Goal: Transaction & Acquisition: Obtain resource

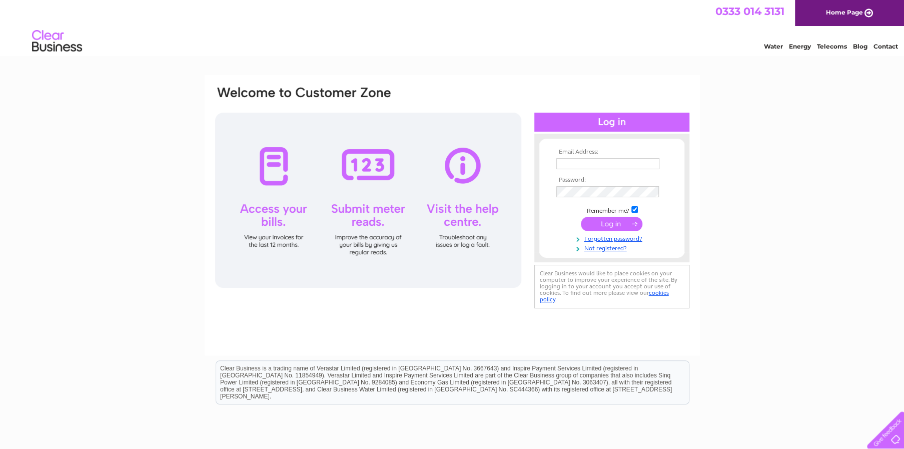
type input "julia_nunez@lde.nu"
click at [603, 225] on input "submit" at bounding box center [612, 224] width 62 height 14
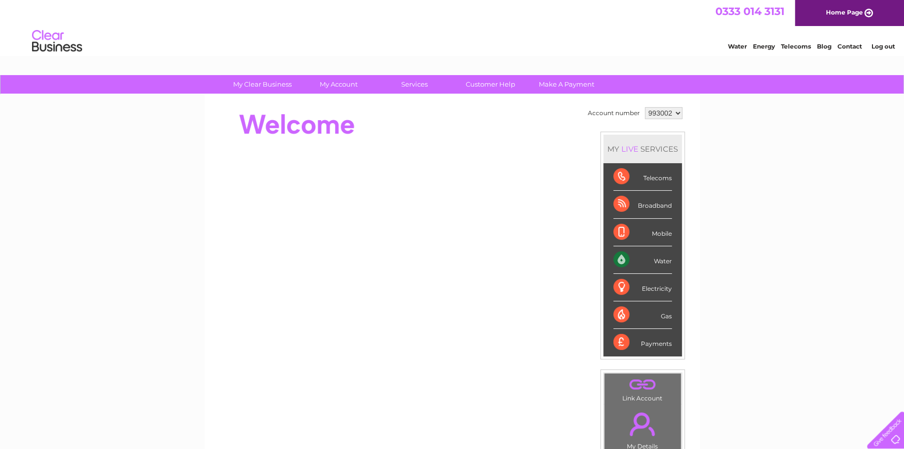
click at [648, 258] on div "Water" at bounding box center [643, 260] width 59 height 28
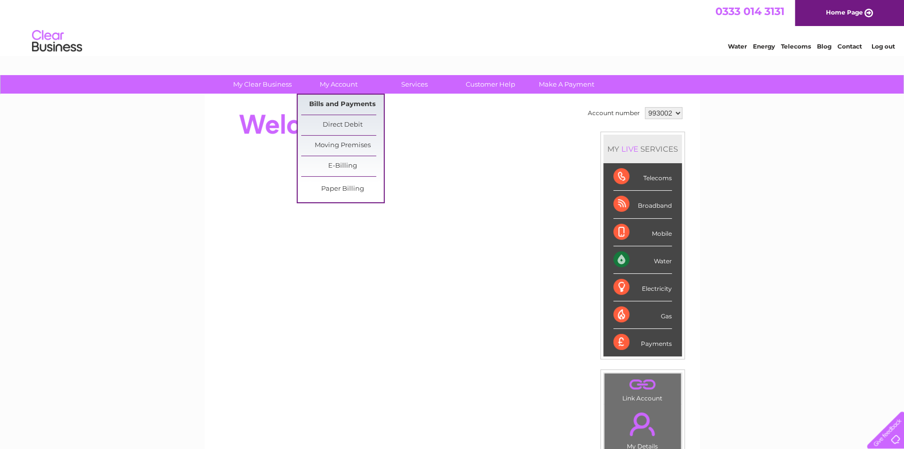
click at [334, 99] on link "Bills and Payments" at bounding box center [342, 105] width 83 height 20
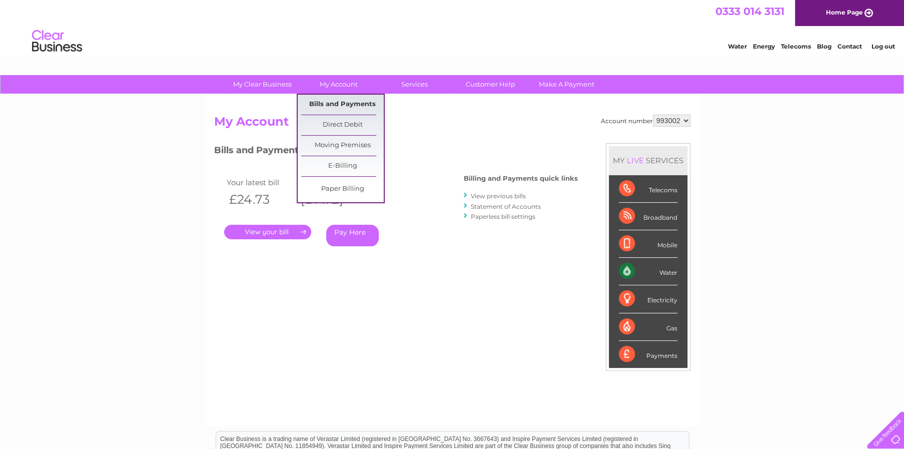
click at [341, 101] on link "Bills and Payments" at bounding box center [342, 105] width 83 height 20
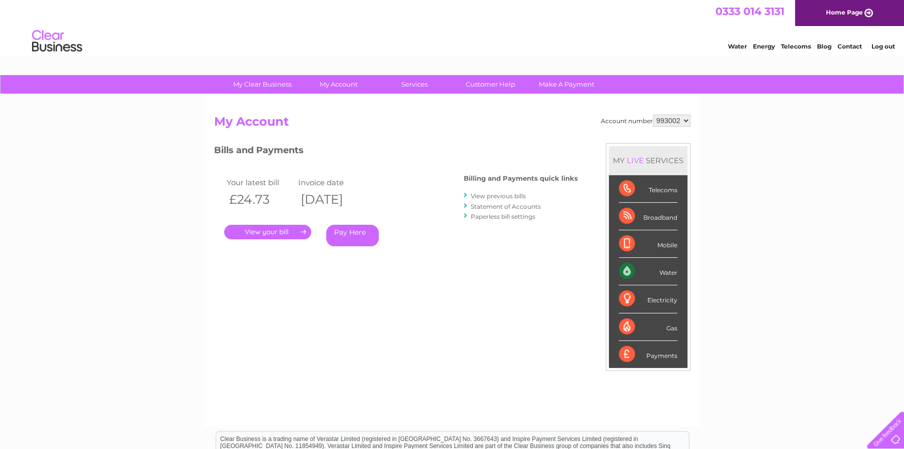
click at [277, 232] on link "." at bounding box center [267, 232] width 87 height 15
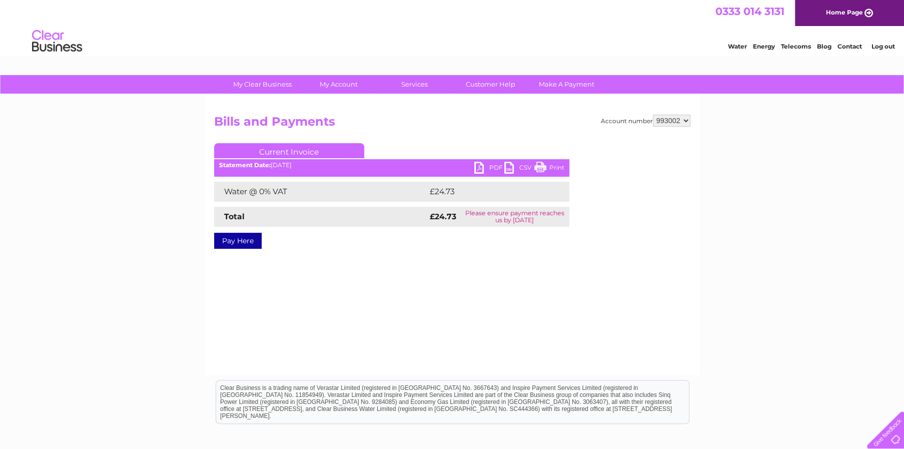
click at [494, 168] on link "PDF" at bounding box center [489, 169] width 30 height 15
click at [885, 47] on link "Log out" at bounding box center [883, 47] width 24 height 8
